Goal: Transaction & Acquisition: Purchase product/service

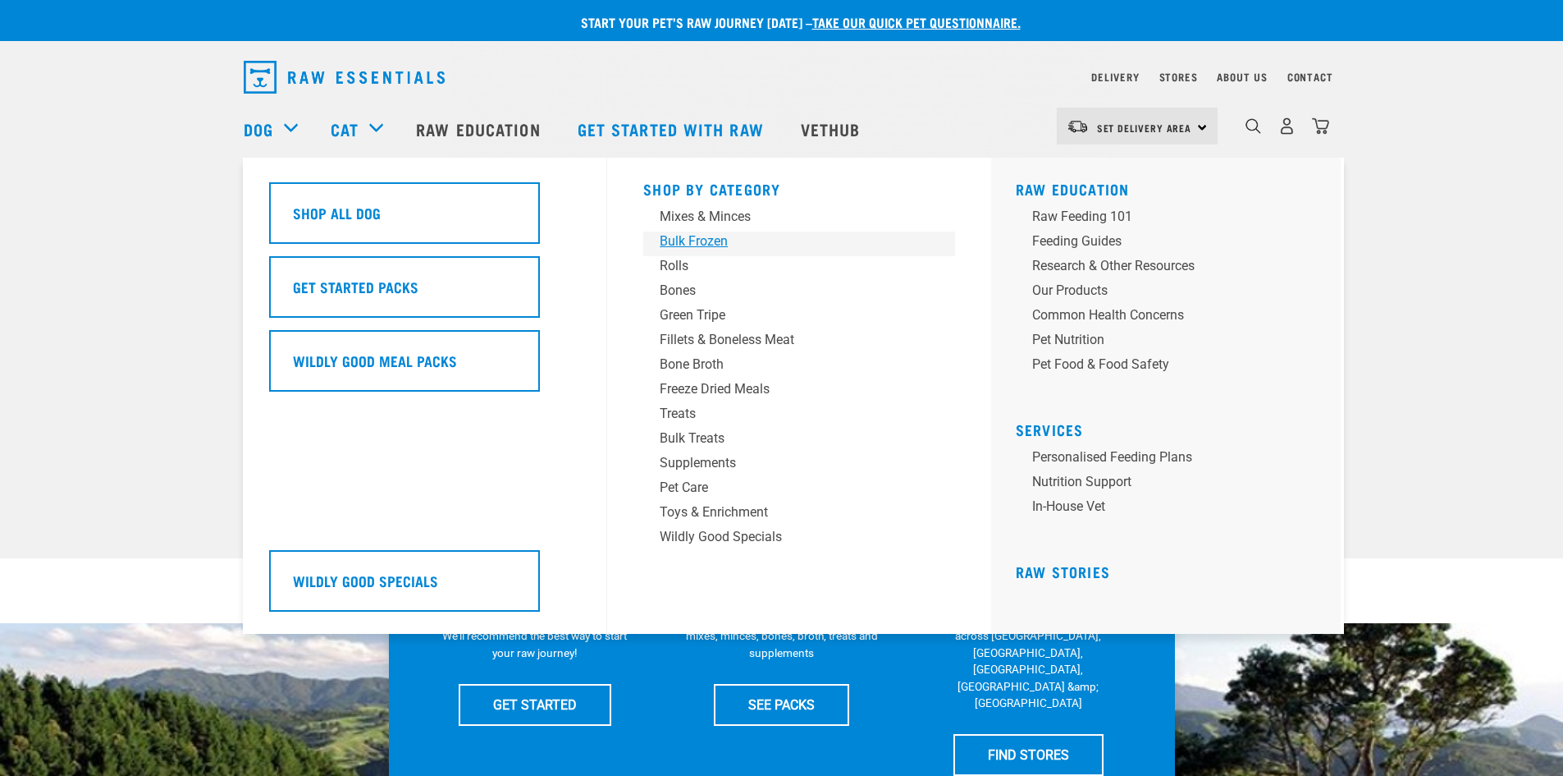
click at [679, 232] on div "Bulk Frozen" at bounding box center [788, 241] width 256 height 20
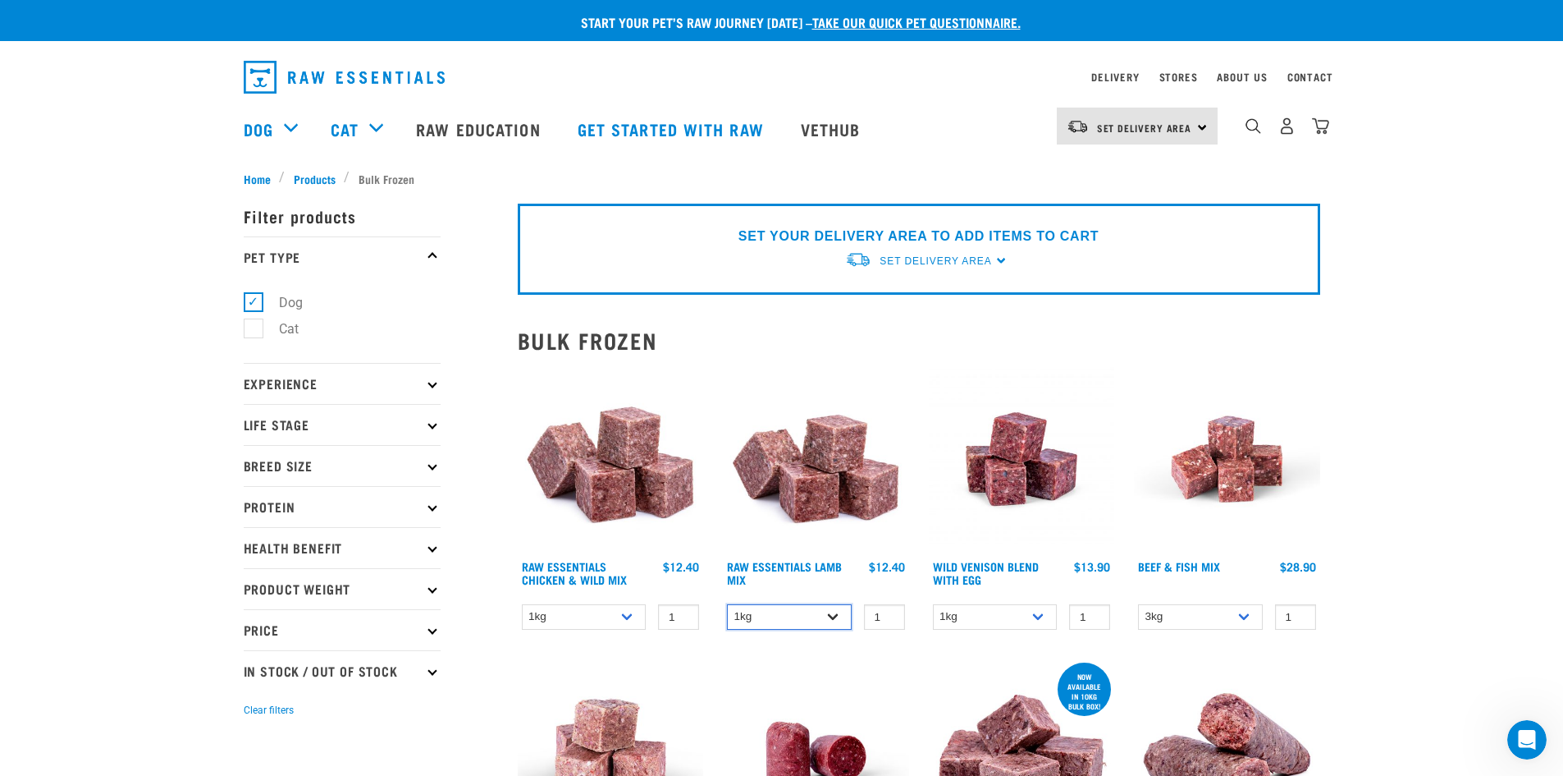
click at [790, 622] on select "1kg 3kg Bulk (10kg)" at bounding box center [789, 616] width 125 height 25
select select "758"
click at [727, 604] on select "1kg 3kg Bulk (10kg)" at bounding box center [789, 616] width 125 height 25
